Goal: Book appointment/travel/reservation

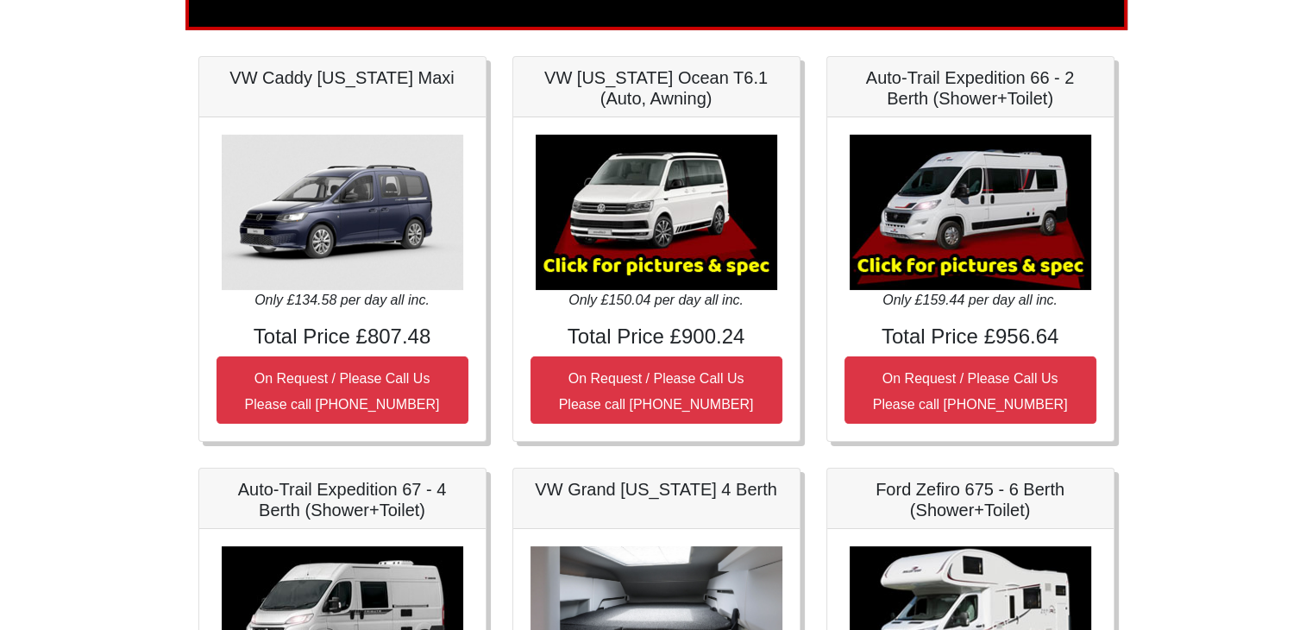
scroll to position [259, 0]
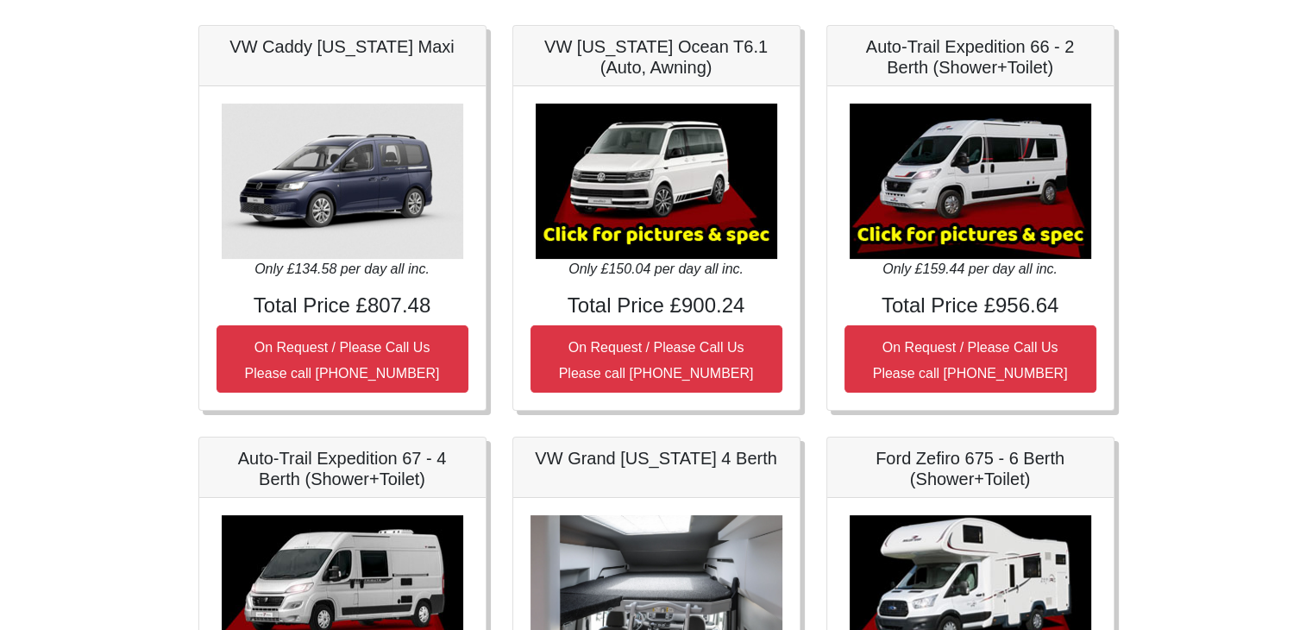
click at [650, 239] on img at bounding box center [657, 181] width 242 height 155
click at [662, 224] on img at bounding box center [657, 181] width 242 height 155
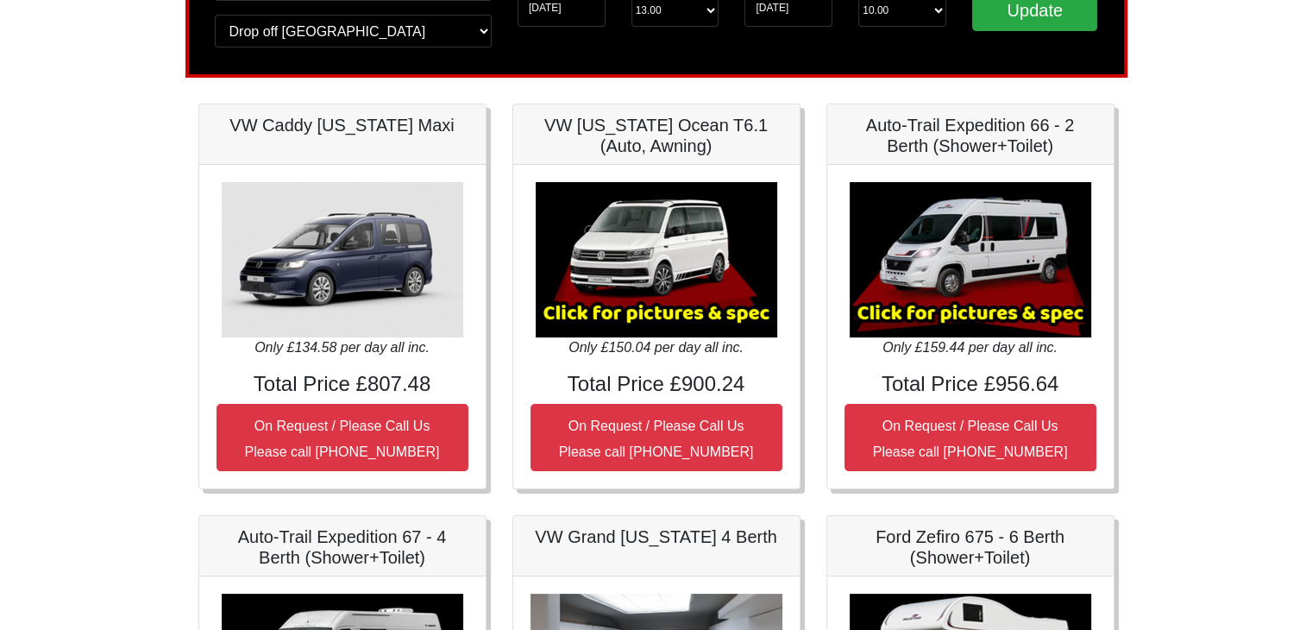
scroll to position [173, 0]
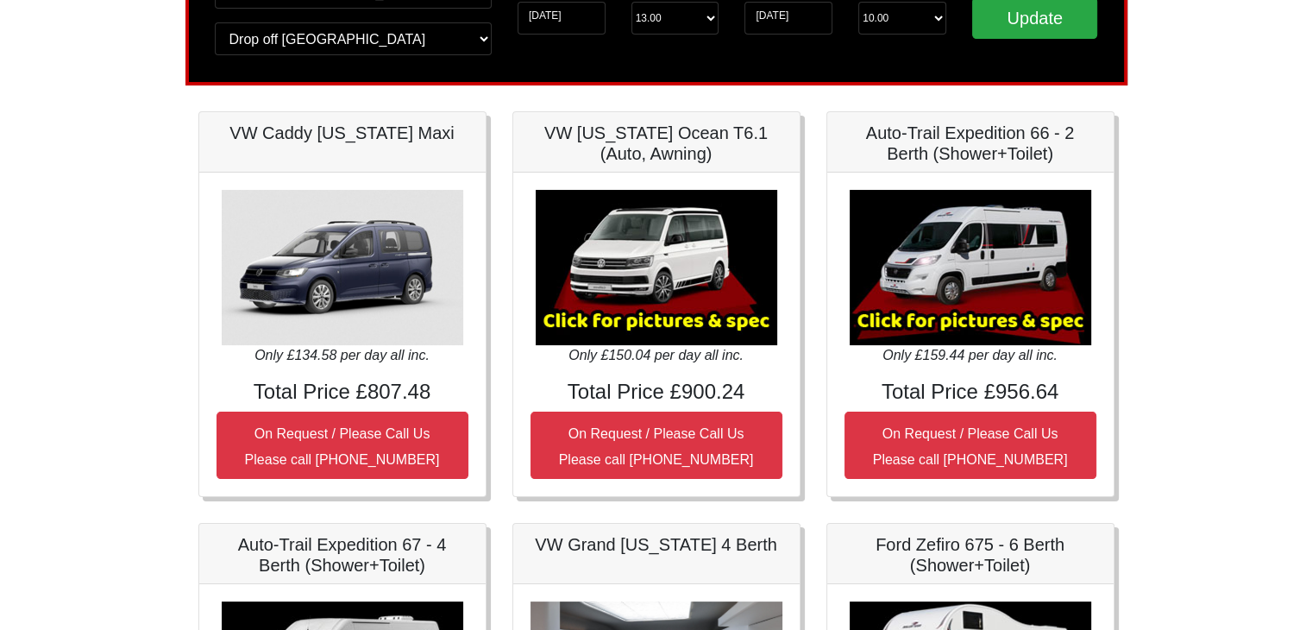
click at [669, 264] on img at bounding box center [657, 267] width 242 height 155
click at [652, 301] on img at bounding box center [657, 267] width 242 height 155
click at [651, 302] on img at bounding box center [657, 267] width 242 height 155
click at [670, 153] on h5 "VW [US_STATE] Ocean T6.1 (Auto, Awning)" at bounding box center [657, 143] width 252 height 41
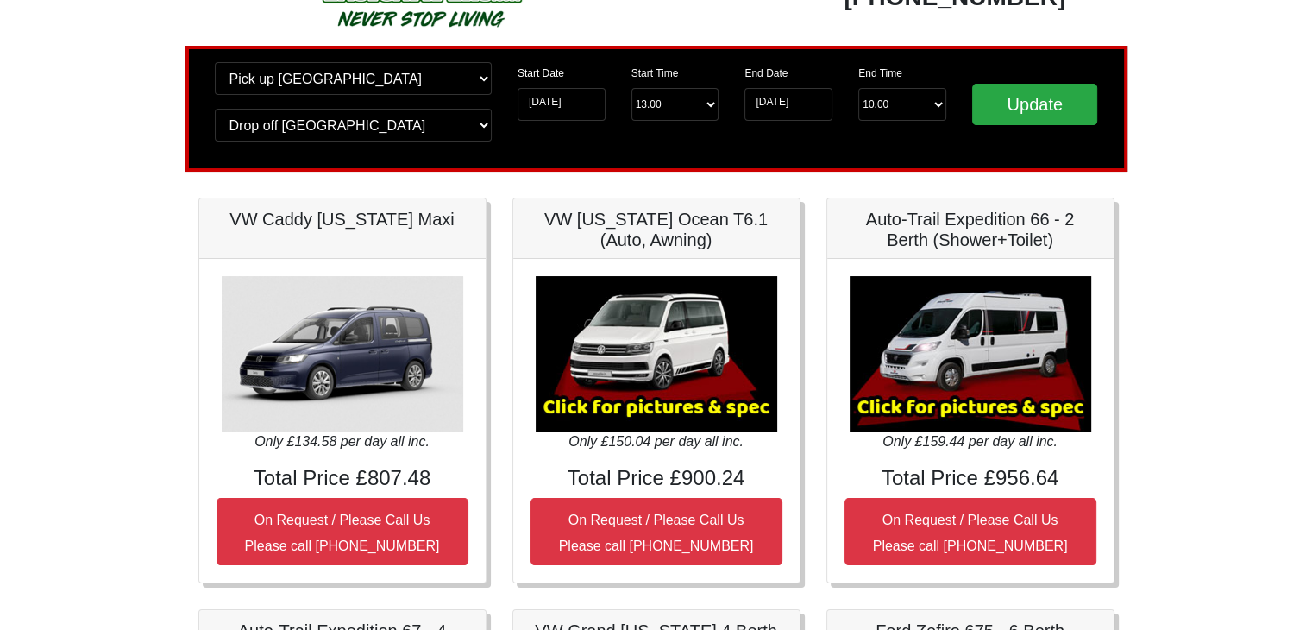
scroll to position [259, 0]
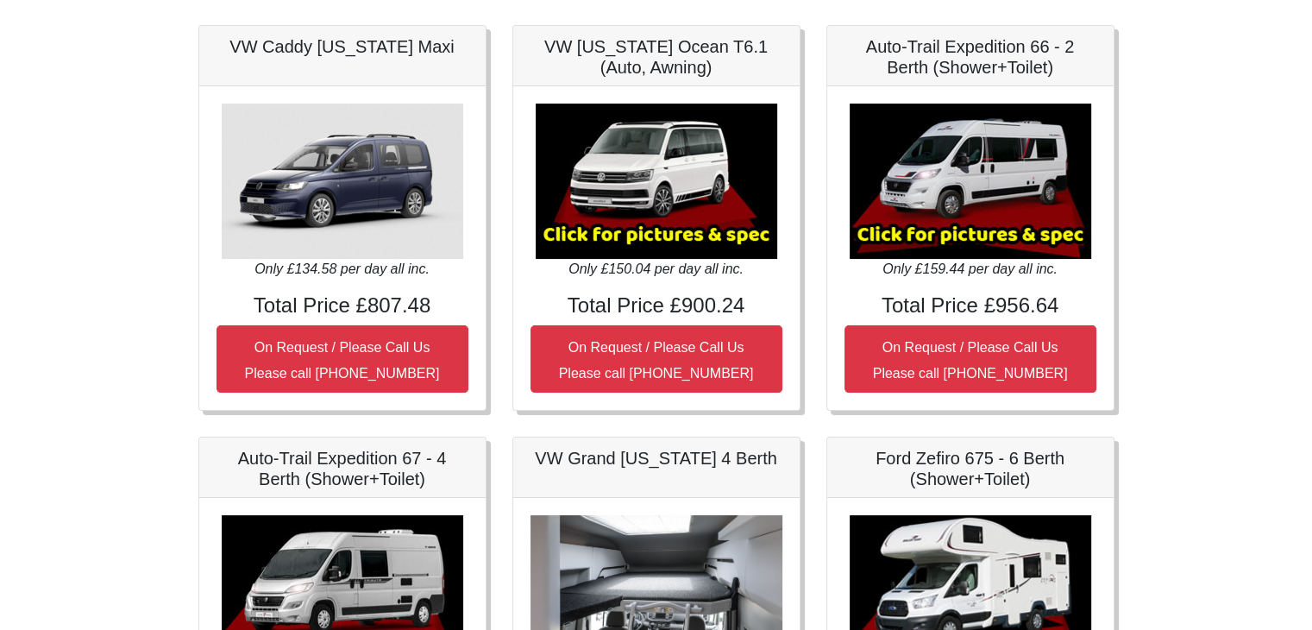
click at [663, 154] on img at bounding box center [657, 181] width 242 height 155
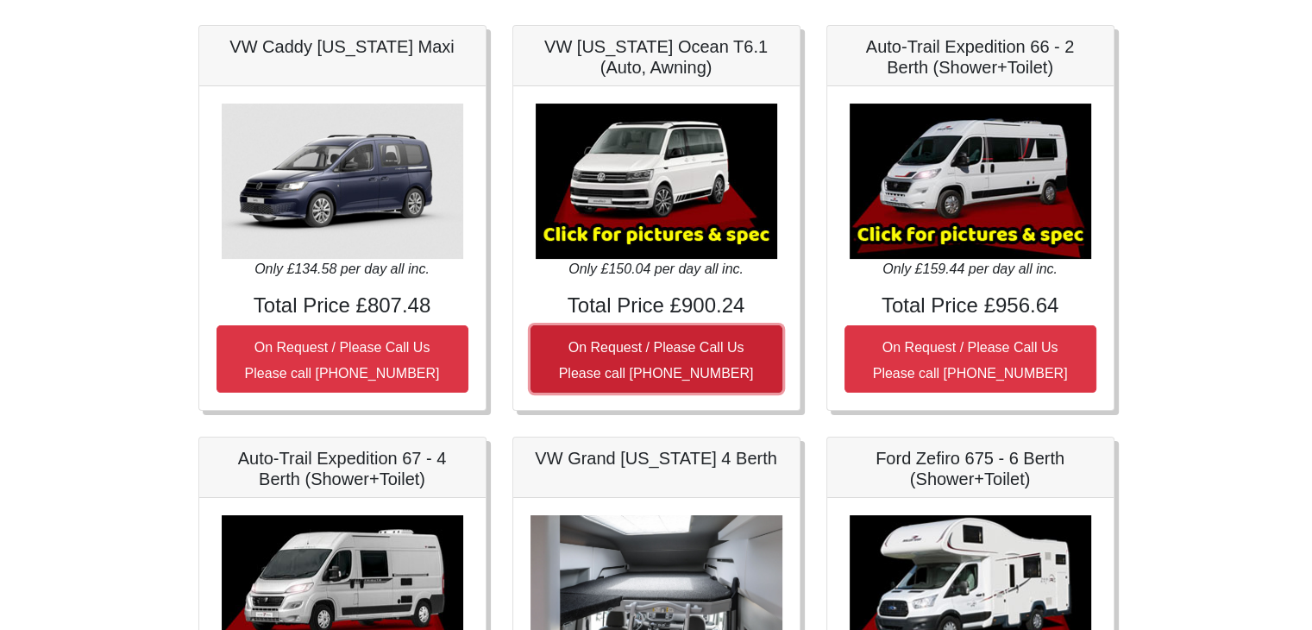
click at [656, 333] on button "On Request / Please Call Us Please call [PHONE_NUMBER]" at bounding box center [657, 358] width 252 height 67
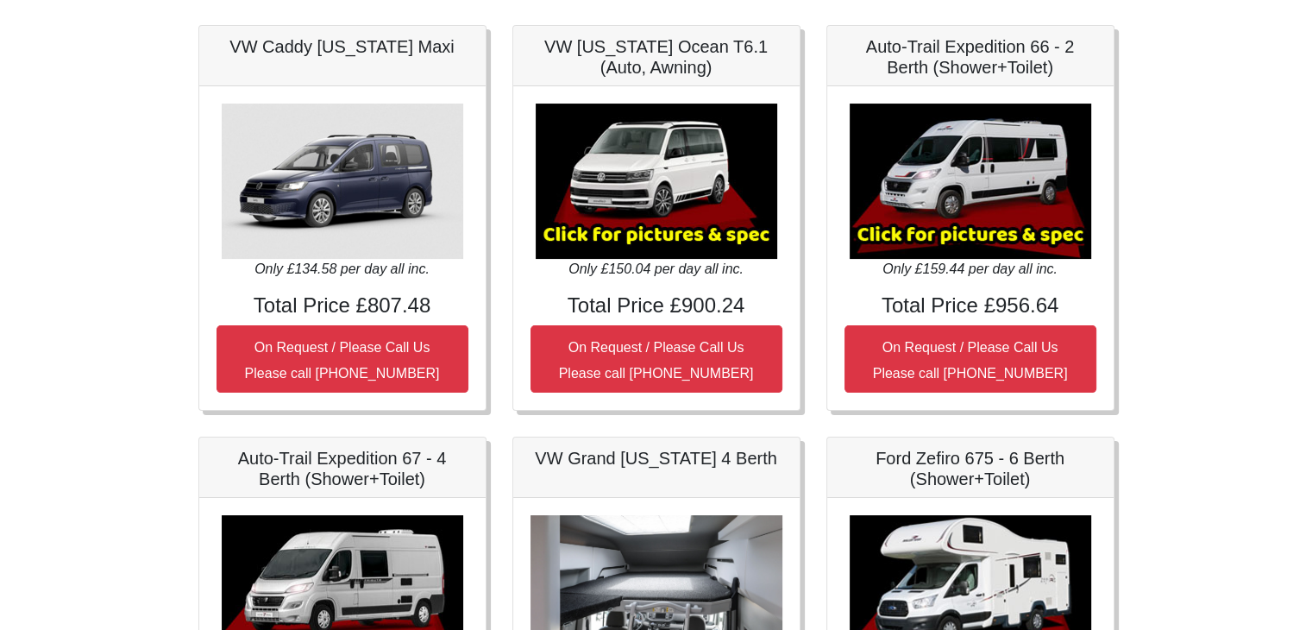
click at [673, 207] on img at bounding box center [657, 181] width 242 height 155
click at [1025, 232] on img at bounding box center [971, 181] width 242 height 155
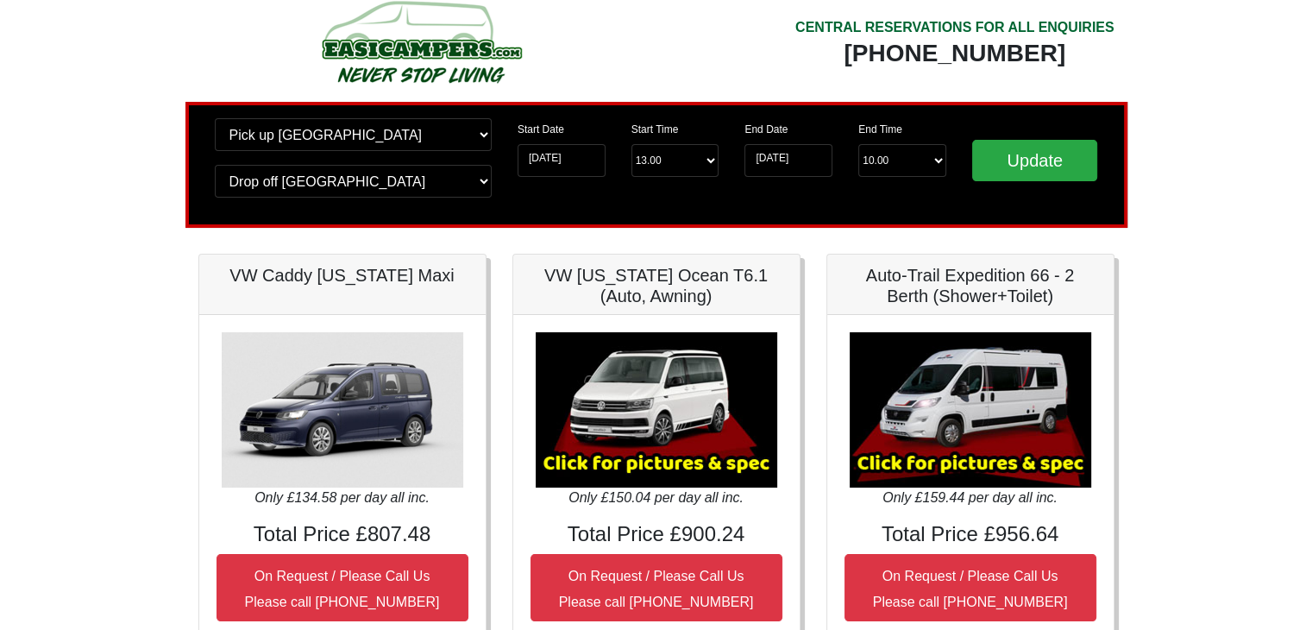
scroll to position [0, 0]
